Goal: Information Seeking & Learning: Learn about a topic

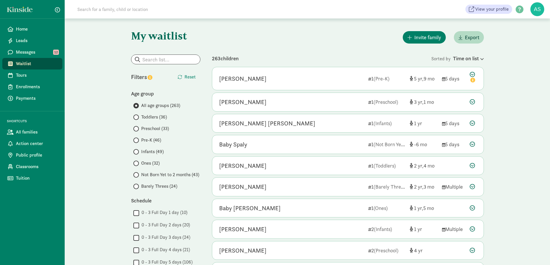
click at [155, 163] on span "Ones (32)" at bounding box center [150, 163] width 18 height 7
click at [137, 163] on input "Ones (32)" at bounding box center [135, 164] width 4 height 4
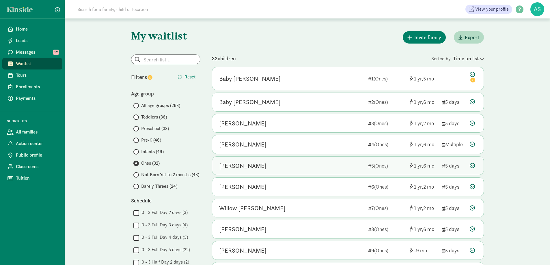
click at [264, 167] on div "Scarlet Graycheck" at bounding box center [242, 165] width 47 height 9
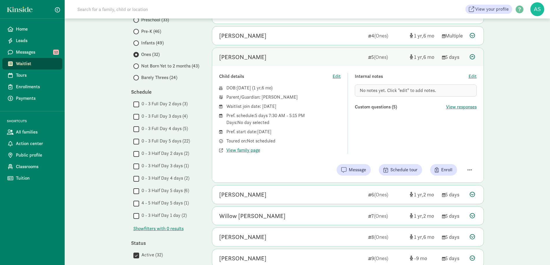
scroll to position [144, 0]
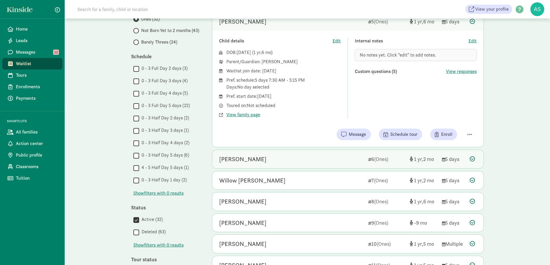
click at [255, 162] on div "Rowen Cundy" at bounding box center [291, 159] width 144 height 9
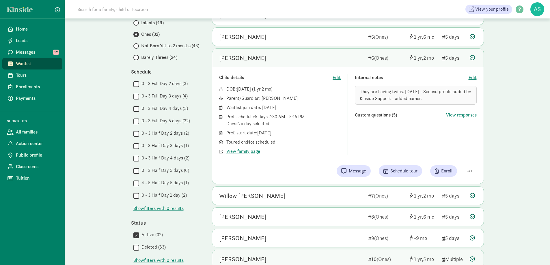
scroll to position [116, 0]
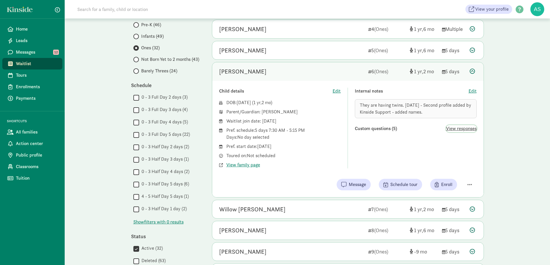
click at [463, 129] on span "View responses" at bounding box center [461, 128] width 31 height 7
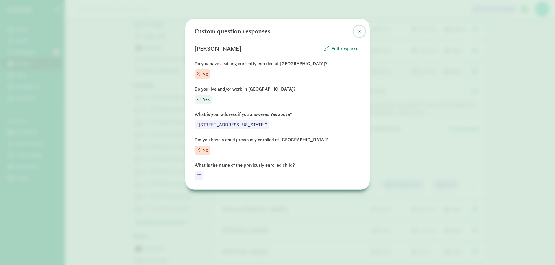
click at [358, 31] on span at bounding box center [358, 31] width 3 height 5
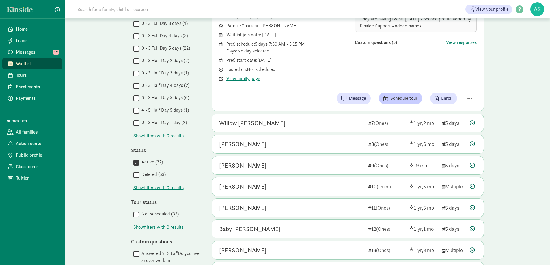
scroll to position [202, 0]
click at [293, 233] on div "Baby Jimenez" at bounding box center [291, 228] width 144 height 9
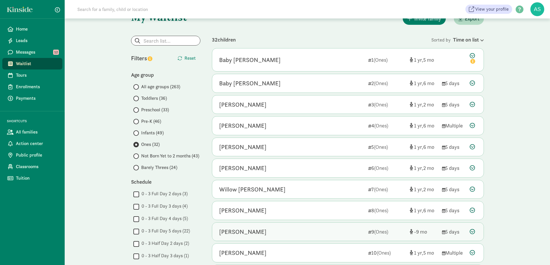
scroll to position [29, 0]
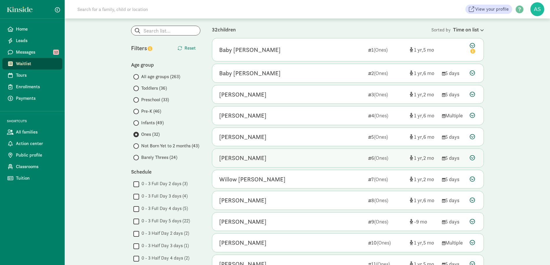
click at [270, 155] on div "Rowen Cundy" at bounding box center [291, 158] width 144 height 9
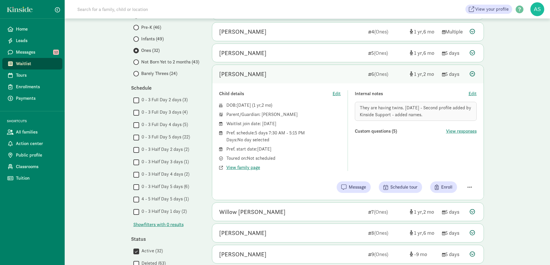
scroll to position [116, 0]
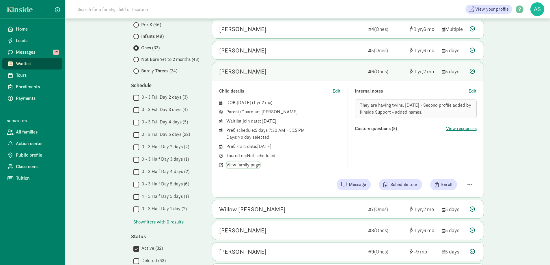
click at [252, 166] on span "View family page" at bounding box center [243, 165] width 34 height 7
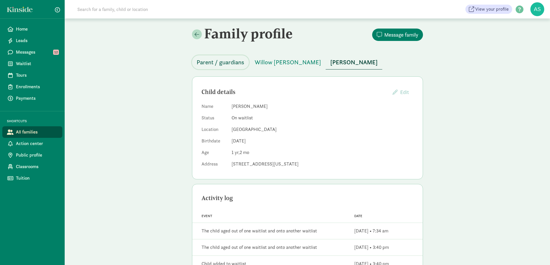
click at [230, 64] on span "Parent / guardians" at bounding box center [221, 62] width 48 height 9
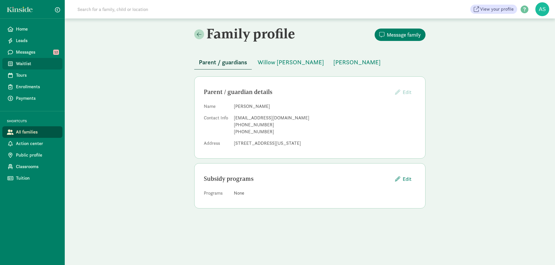
click at [32, 62] on span "Waitlist" at bounding box center [37, 63] width 42 height 7
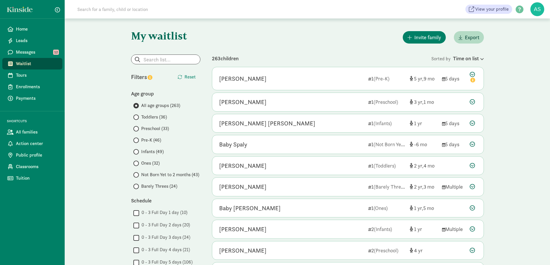
click at [151, 139] on span "Pre-K (46)" at bounding box center [151, 140] width 20 height 7
click at [137, 139] on input "Pre-K (46)" at bounding box center [135, 141] width 4 height 4
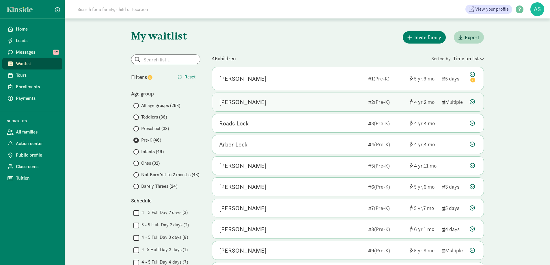
click at [278, 101] on div "[PERSON_NAME]" at bounding box center [291, 102] width 144 height 9
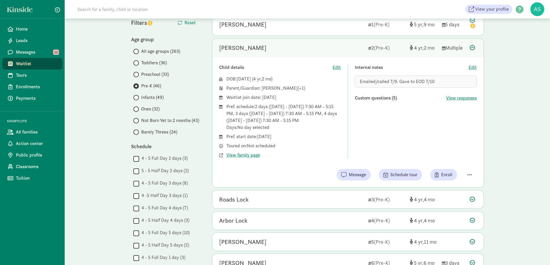
scroll to position [87, 0]
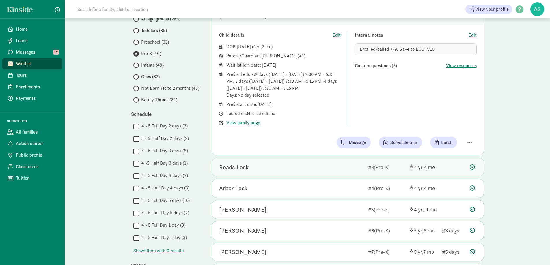
click at [254, 166] on div "Roads Lock" at bounding box center [291, 167] width 144 height 9
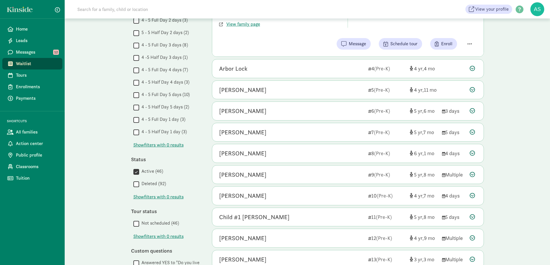
scroll to position [202, 0]
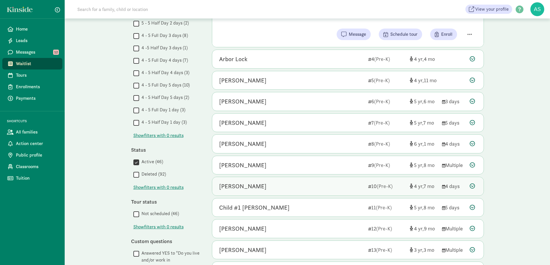
click at [265, 181] on div "Wyatte Arsenault 10 (Pre-K) 4 7 4 days" at bounding box center [347, 186] width 271 height 18
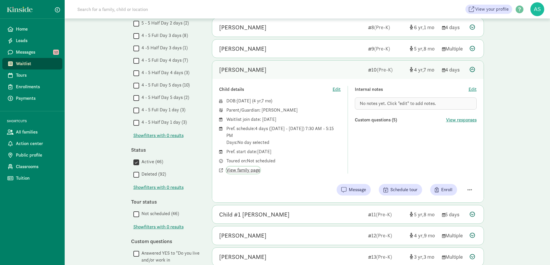
click at [251, 169] on span "View family page" at bounding box center [243, 170] width 34 height 7
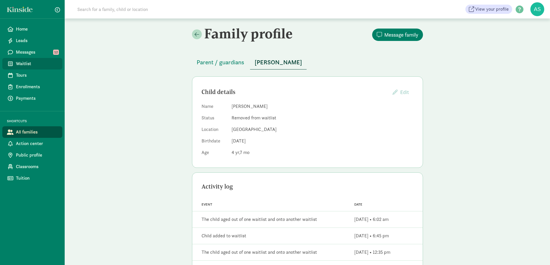
click at [27, 65] on span "Waitlist" at bounding box center [37, 63] width 42 height 7
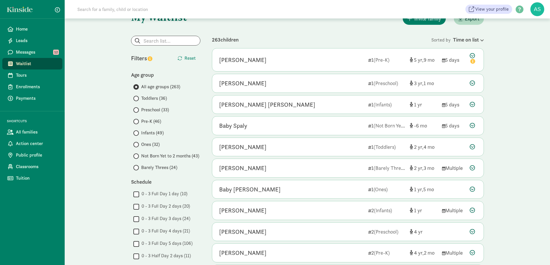
scroll to position [29, 0]
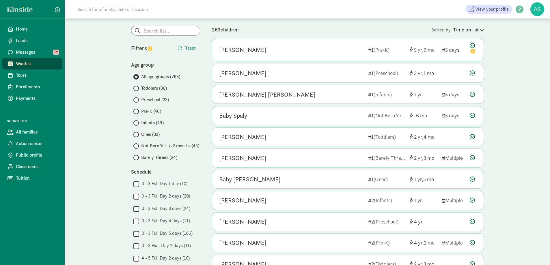
click at [147, 111] on span "Pre-K (46)" at bounding box center [151, 111] width 20 height 7
click at [137, 111] on input "Pre-K (46)" at bounding box center [135, 112] width 4 height 4
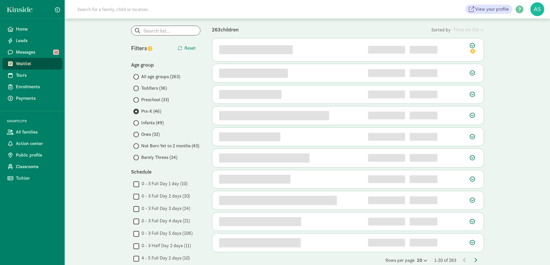
scroll to position [0, 0]
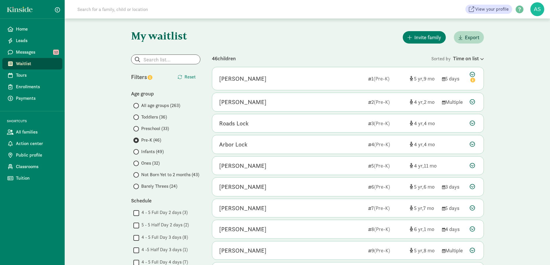
click at [149, 152] on span "Infants (49)" at bounding box center [152, 151] width 23 height 7
click at [137, 152] on input "Infants (49)" at bounding box center [135, 152] width 4 height 4
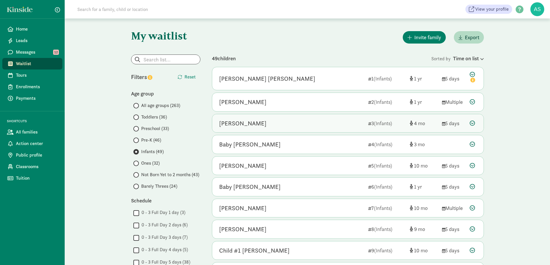
click at [252, 125] on div "[PERSON_NAME]" at bounding box center [242, 123] width 47 height 9
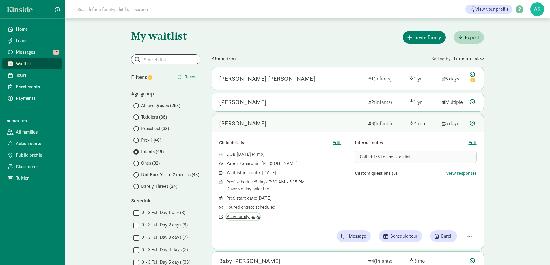
click at [252, 218] on span "View family page" at bounding box center [243, 216] width 34 height 7
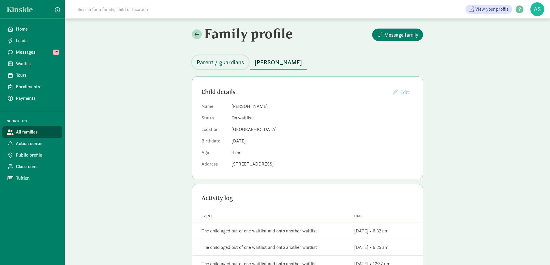
click at [230, 63] on span "Parent / guardians" at bounding box center [221, 62] width 48 height 9
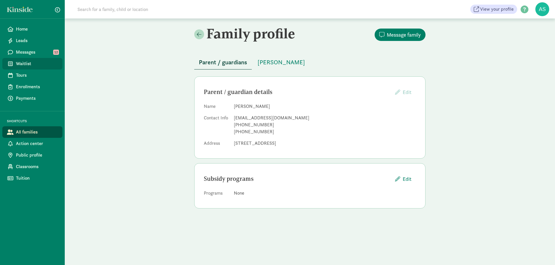
click at [35, 61] on span "Waitlist" at bounding box center [37, 63] width 42 height 7
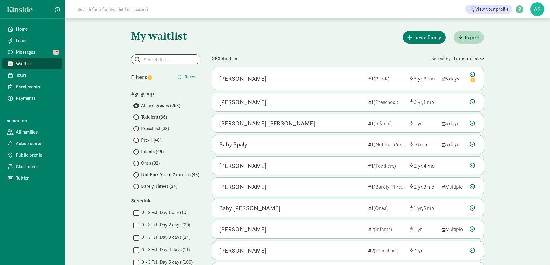
click at [163, 119] on span "Toddlers (36)" at bounding box center [154, 117] width 26 height 7
click at [137, 119] on input "Toddlers (36)" at bounding box center [135, 118] width 4 height 4
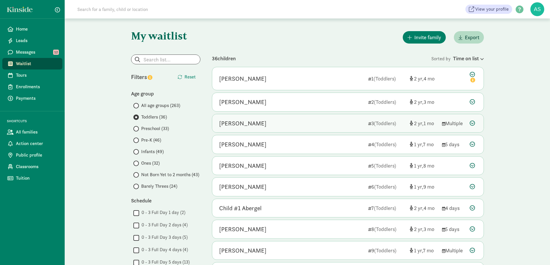
click at [257, 124] on div "Madison Landers" at bounding box center [242, 123] width 47 height 9
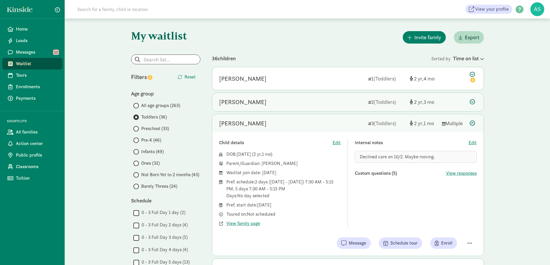
click at [257, 102] on div "Kira Glynn" at bounding box center [291, 102] width 144 height 9
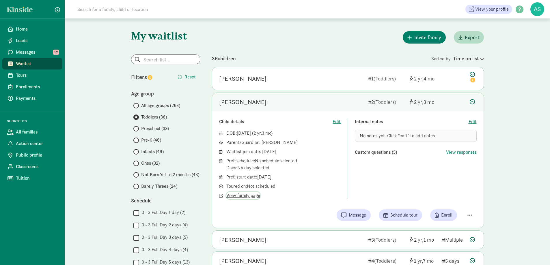
click at [248, 196] on span "View family page" at bounding box center [243, 195] width 34 height 7
click at [140, 163] on label "Ones (32)" at bounding box center [166, 163] width 67 height 7
click at [137, 163] on input "Ones (32)" at bounding box center [135, 164] width 4 height 4
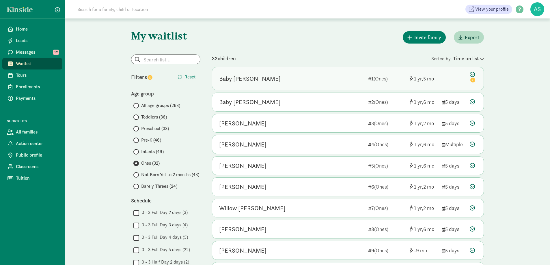
click at [257, 81] on div "Baby [PERSON_NAME]" at bounding box center [291, 78] width 144 height 9
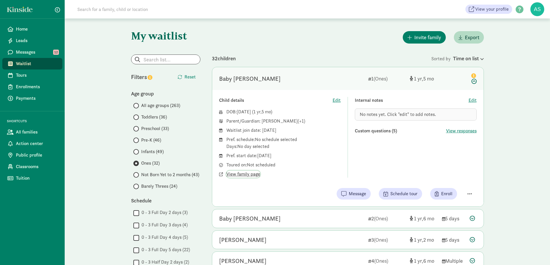
click at [252, 172] on span "View family page" at bounding box center [243, 174] width 34 height 7
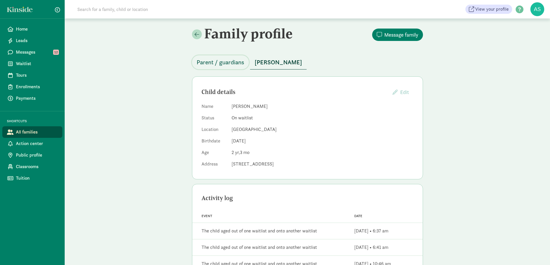
click at [229, 60] on span "Parent / guardians" at bounding box center [221, 62] width 48 height 9
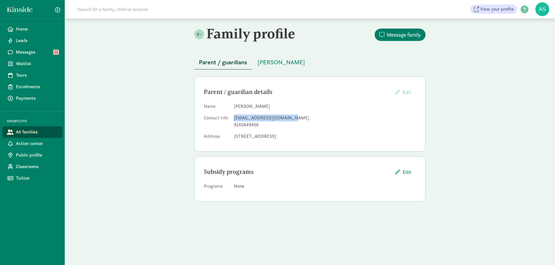
drag, startPoint x: 234, startPoint y: 117, endPoint x: 289, endPoint y: 120, distance: 55.0
click at [289, 120] on div "lsaperstein322@gmail.com" at bounding box center [325, 118] width 182 height 7
copy div "lsaperstein322@gmail.com"
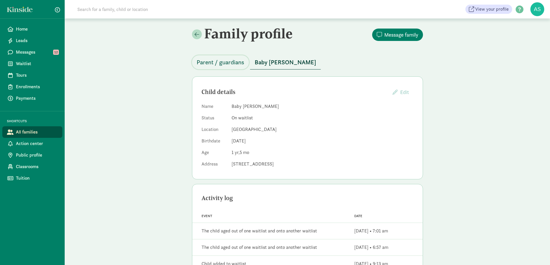
click at [232, 59] on span "Parent / guardians" at bounding box center [221, 62] width 48 height 9
